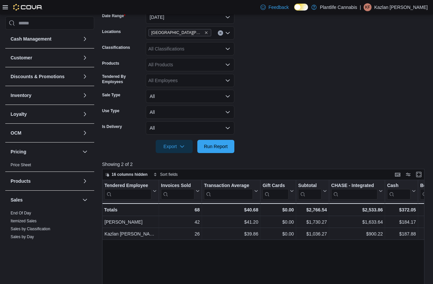
scroll to position [70, 0]
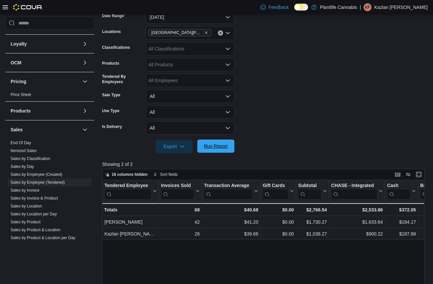
click at [233, 149] on button "Run Report" at bounding box center [215, 146] width 37 height 13
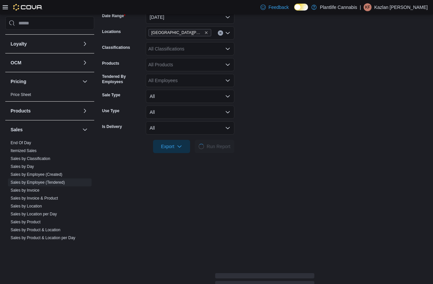
click at [257, 109] on form "Date Range [DATE] Locations [GEOGRAPHIC_DATA][PERSON_NAME] Ridge Classification…" at bounding box center [264, 78] width 325 height 151
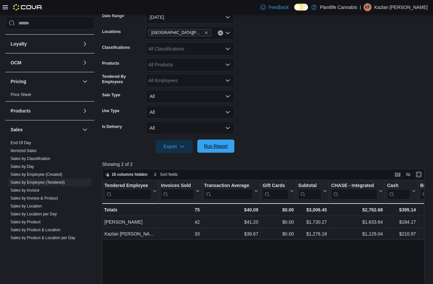
drag, startPoint x: 278, startPoint y: 110, endPoint x: 232, endPoint y: 140, distance: 55.8
click at [278, 110] on form "Date Range [DATE] Locations [GEOGRAPHIC_DATA][PERSON_NAME] Ridge Classification…" at bounding box center [264, 78] width 325 height 151
drag, startPoint x: 225, startPoint y: 144, endPoint x: 285, endPoint y: 140, distance: 60.6
click at [225, 144] on span "Run Report" at bounding box center [216, 146] width 24 height 7
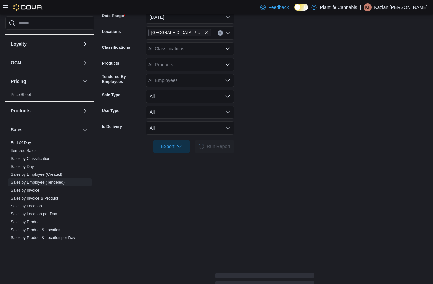
drag, startPoint x: 285, startPoint y: 140, endPoint x: 293, endPoint y: 156, distance: 17.4
click at [285, 140] on form "Date Range [DATE] Locations [GEOGRAPHIC_DATA][PERSON_NAME] Ridge Classification…" at bounding box center [264, 78] width 325 height 151
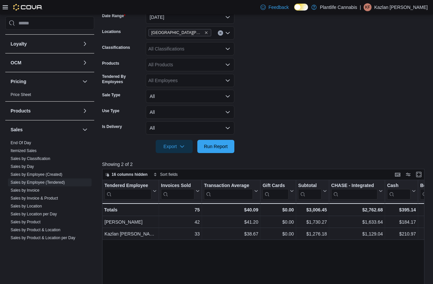
click at [378, 126] on form "Date Range [DATE] Locations [GEOGRAPHIC_DATA][PERSON_NAME] Ridge Classification…" at bounding box center [264, 78] width 325 height 151
drag, startPoint x: 225, startPoint y: 148, endPoint x: 307, endPoint y: 118, distance: 87.5
click at [226, 148] on span "Run Report" at bounding box center [216, 146] width 24 height 7
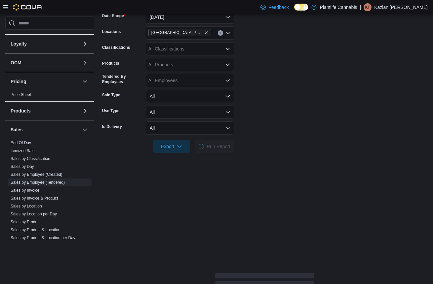
click at [307, 118] on form "Date Range [DATE] Locations [GEOGRAPHIC_DATA][PERSON_NAME] Ridge Classification…" at bounding box center [264, 78] width 325 height 151
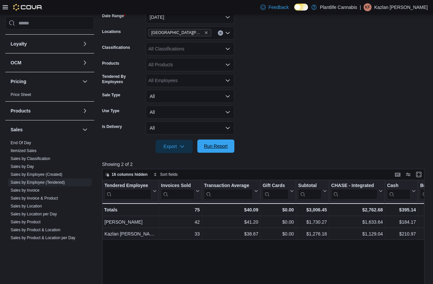
click at [227, 149] on span "Run Report" at bounding box center [216, 146] width 24 height 7
click at [301, 144] on form "Date Range [DATE] Locations [GEOGRAPHIC_DATA][PERSON_NAME] Ridge Classification…" at bounding box center [264, 78] width 325 height 151
click at [294, 142] on form "Date Range [DATE] Locations [GEOGRAPHIC_DATA][PERSON_NAME] Ridge Classification…" at bounding box center [264, 78] width 325 height 151
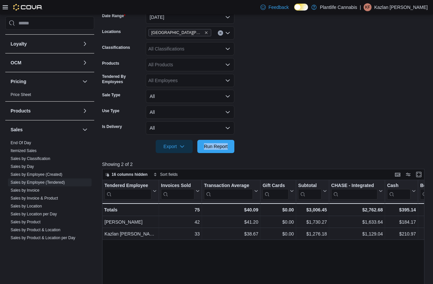
click at [294, 142] on form "Date Range [DATE] Locations [GEOGRAPHIC_DATA][PERSON_NAME] Ridge Classification…" at bounding box center [264, 78] width 325 height 151
drag, startPoint x: 213, startPoint y: 150, endPoint x: 225, endPoint y: 150, distance: 11.6
click at [214, 150] on span "Run Report" at bounding box center [215, 146] width 29 height 13
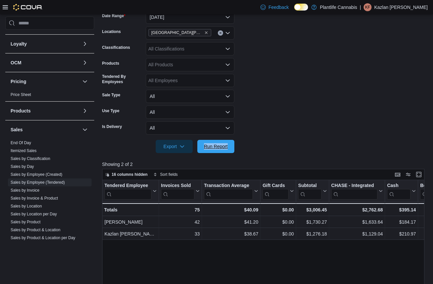
click at [230, 144] on span "Run Report" at bounding box center [215, 146] width 29 height 13
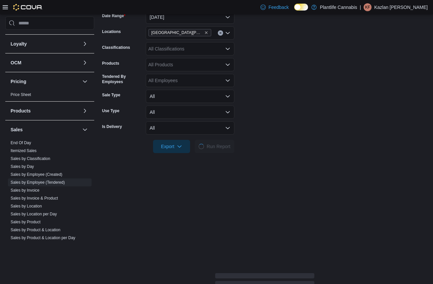
click at [278, 110] on form "Date Range [DATE] Locations [GEOGRAPHIC_DATA][PERSON_NAME] Ridge Classification…" at bounding box center [264, 78] width 325 height 151
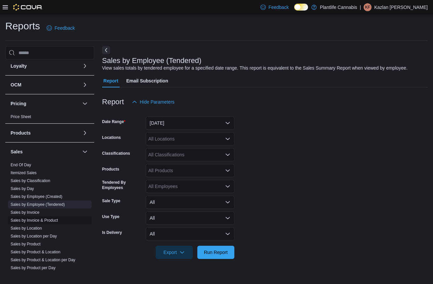
scroll to position [84, 0]
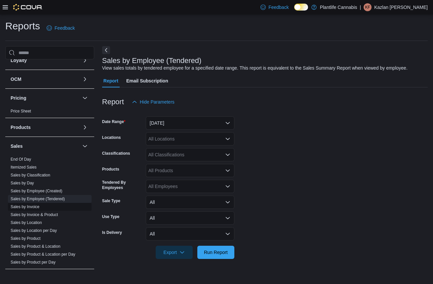
click at [37, 207] on link "Sales by Invoice" at bounding box center [25, 207] width 29 height 5
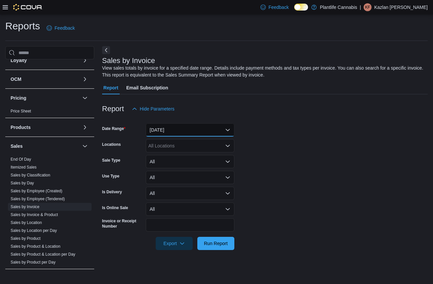
click at [179, 134] on button "Yesterday" at bounding box center [190, 130] width 89 height 13
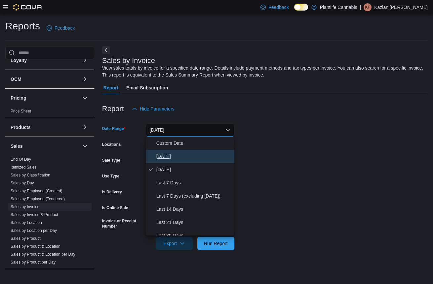
click at [177, 154] on span "[DATE]" at bounding box center [193, 157] width 75 height 8
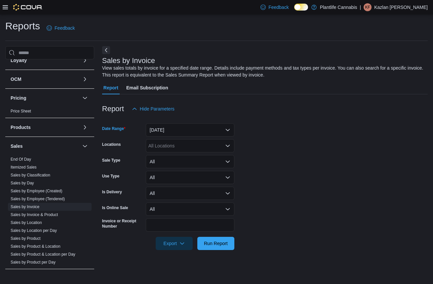
click at [178, 143] on div "All Locations" at bounding box center [190, 145] width 89 height 13
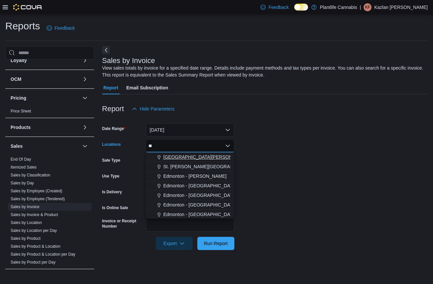
type input "**"
click at [180, 155] on span "[GEOGRAPHIC_DATA][PERSON_NAME]" at bounding box center [206, 157] width 86 height 7
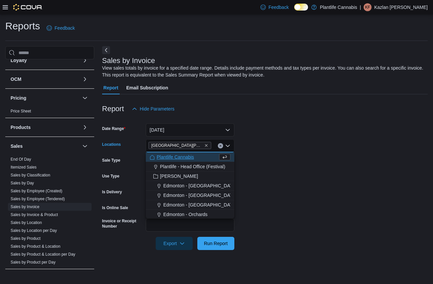
click at [310, 191] on form "Date Range Today Locations St. Albert - Erin Ridge Combo box. Selected. St. Alb…" at bounding box center [264, 183] width 325 height 135
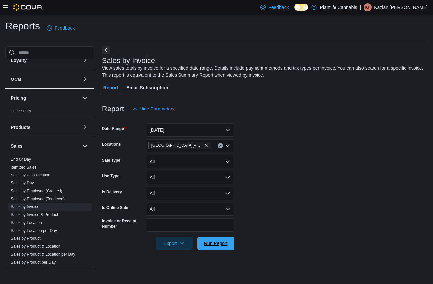
drag, startPoint x: 222, startPoint y: 242, endPoint x: 246, endPoint y: 198, distance: 51.1
click at [224, 241] on span "Run Report" at bounding box center [216, 244] width 24 height 7
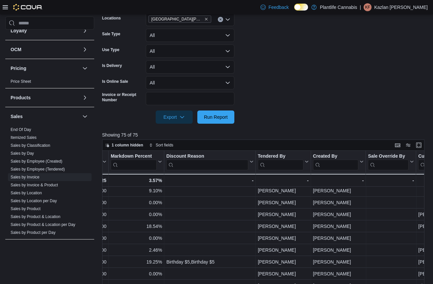
scroll to position [14, 732]
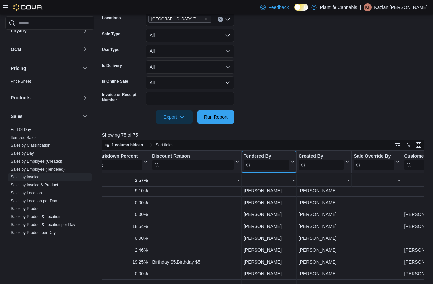
click at [253, 165] on input "search" at bounding box center [266, 165] width 46 height 11
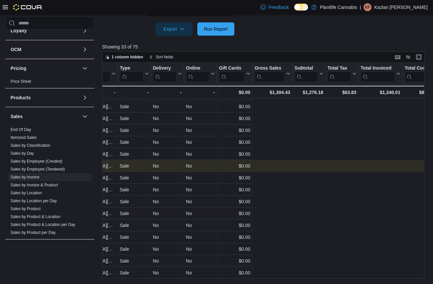
scroll to position [212, 0]
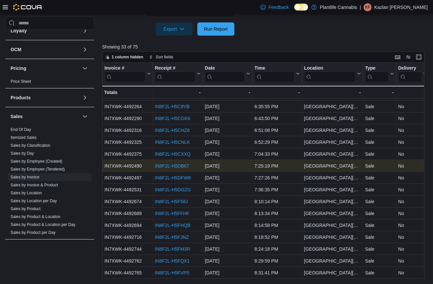
type input "***"
click at [179, 167] on link "IN8F2L-H5DB67" at bounding box center [172, 166] width 34 height 5
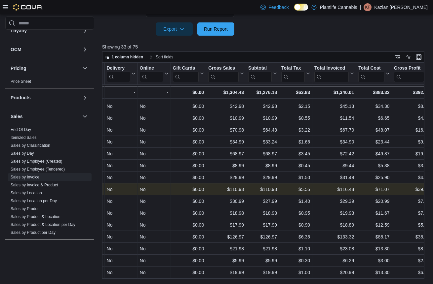
scroll to position [141, 0]
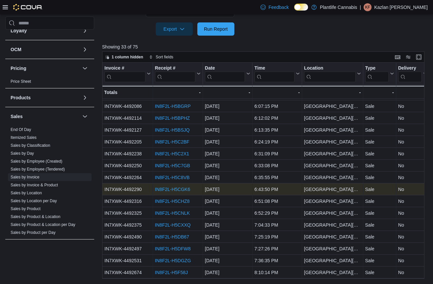
click at [182, 191] on link "IN8F2L-H5CGK6" at bounding box center [172, 189] width 35 height 5
